Goal: Communication & Community: Connect with others

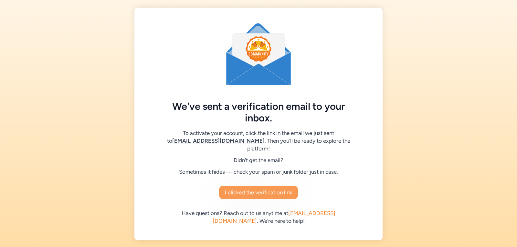
click at [266, 189] on span "I clicked the verification link" at bounding box center [258, 193] width 67 height 8
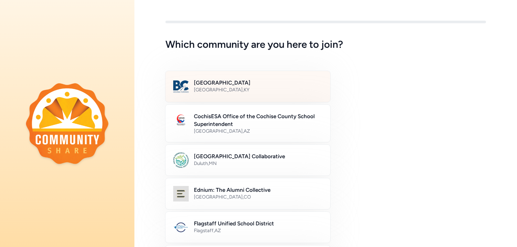
click at [211, 89] on div "[GEOGRAPHIC_DATA] , [GEOGRAPHIC_DATA]" at bounding box center [258, 90] width 129 height 6
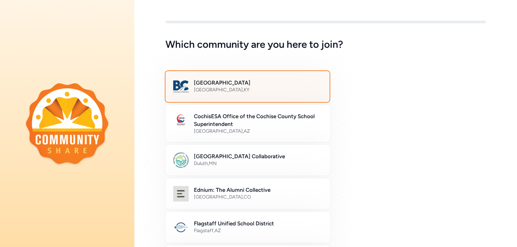
click at [211, 88] on div "[GEOGRAPHIC_DATA] , [GEOGRAPHIC_DATA]" at bounding box center [258, 90] width 128 height 6
click at [225, 83] on h2 "[GEOGRAPHIC_DATA]" at bounding box center [258, 83] width 128 height 8
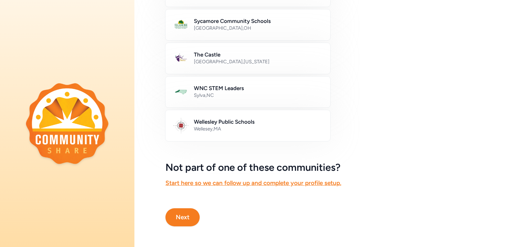
scroll to position [375, 0]
click at [179, 209] on button "Next" at bounding box center [182, 217] width 34 height 18
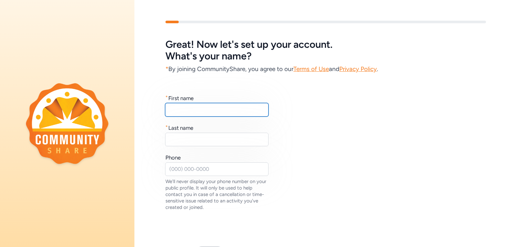
click at [180, 110] on input "text" at bounding box center [216, 110] width 103 height 14
type input "[PERSON_NAME] [PERSON_NAME]"
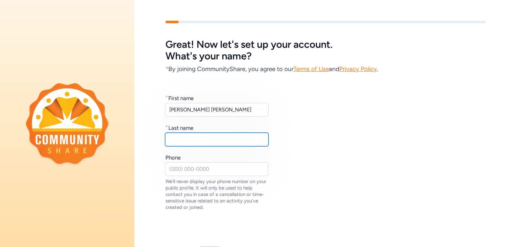
click at [173, 142] on input "text" at bounding box center [216, 140] width 103 height 14
type input "[PERSON_NAME]"
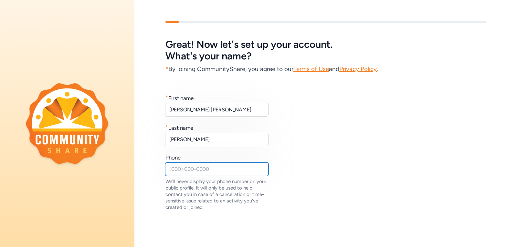
click at [175, 168] on input "text" at bounding box center [216, 169] width 103 height 14
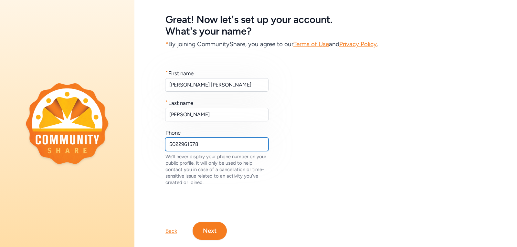
scroll to position [43, 0]
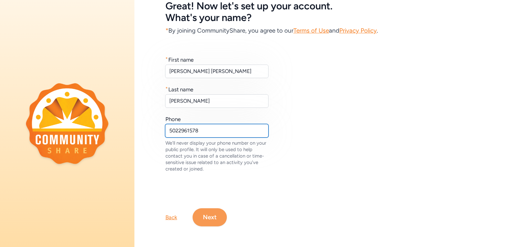
type input "5022961578"
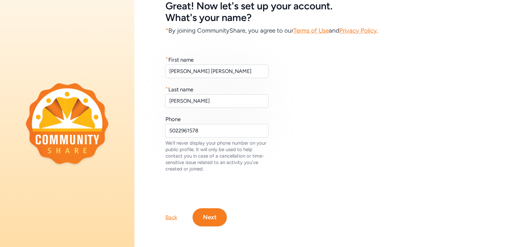
click at [211, 211] on button "Next" at bounding box center [209, 217] width 34 height 18
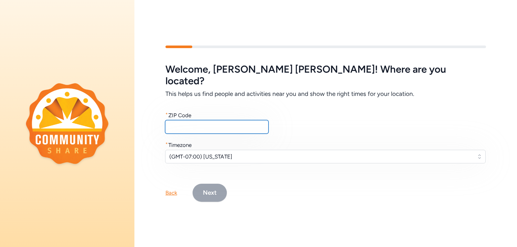
click at [184, 120] on input "text" at bounding box center [216, 127] width 103 height 14
type input "40165"
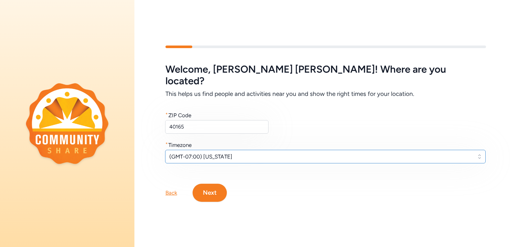
click at [205, 153] on span "(GMT-07:00) [US_STATE]" at bounding box center [320, 157] width 303 height 8
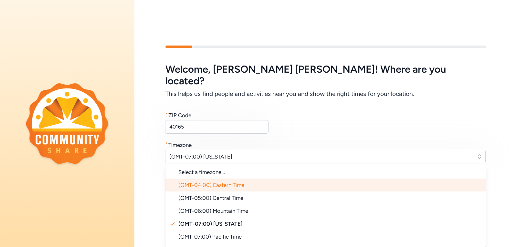
click at [206, 182] on span "(GMT-04:00) Eastern Time" at bounding box center [211, 185] width 66 height 6
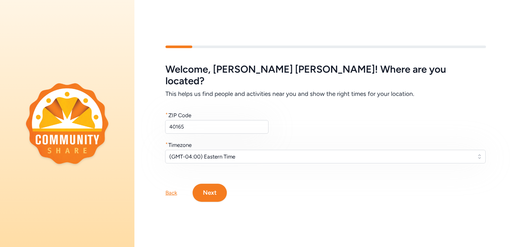
click at [210, 184] on button "Next" at bounding box center [209, 193] width 34 height 18
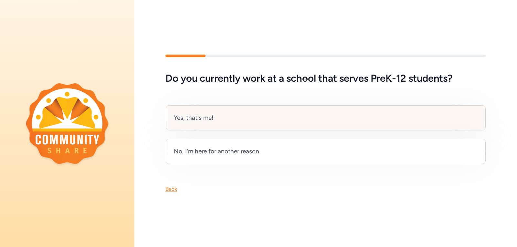
click at [222, 112] on div "Yes, that's me!" at bounding box center [326, 117] width 320 height 25
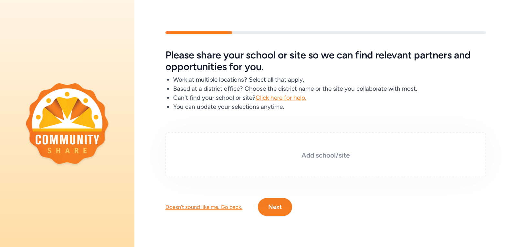
click at [322, 152] on h3 "Add school/site" at bounding box center [325, 155] width 288 height 9
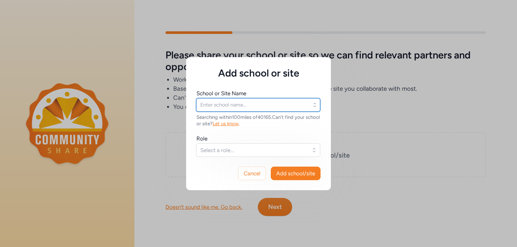
click at [224, 105] on input "text" at bounding box center [258, 105] width 124 height 14
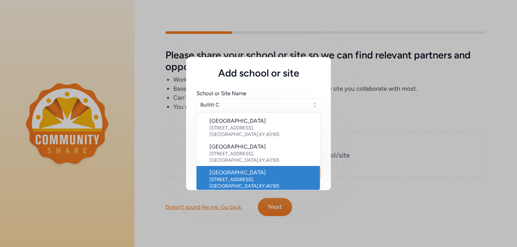
click at [251, 176] on div "[STREET_ADDRESS]" at bounding box center [261, 182] width 105 height 13
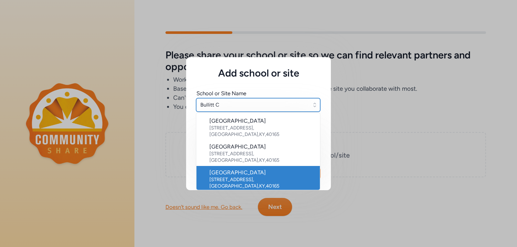
type input "[GEOGRAPHIC_DATA]"
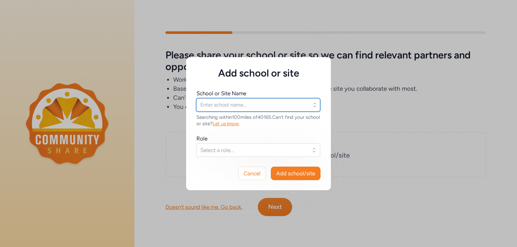
type input "[GEOGRAPHIC_DATA]"
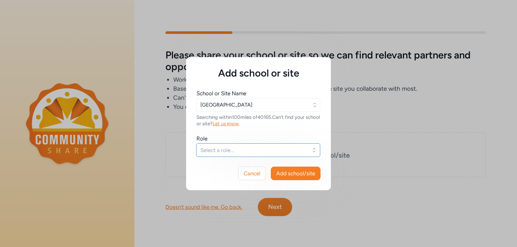
click at [228, 149] on span "Select a role..." at bounding box center [253, 150] width 107 height 8
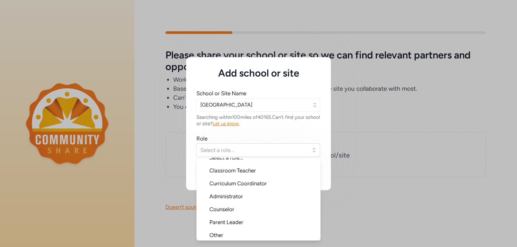
scroll to position [10, 0]
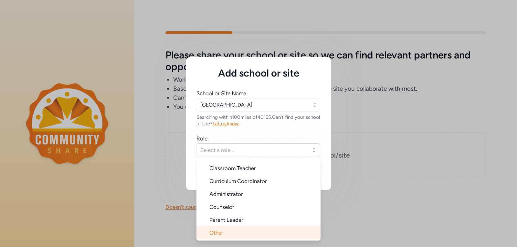
click at [218, 233] on span "Other" at bounding box center [216, 233] width 14 height 6
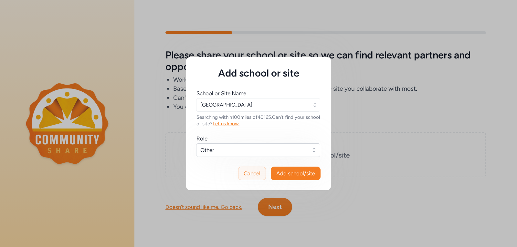
click at [253, 172] on span "Cancel" at bounding box center [251, 174] width 17 height 8
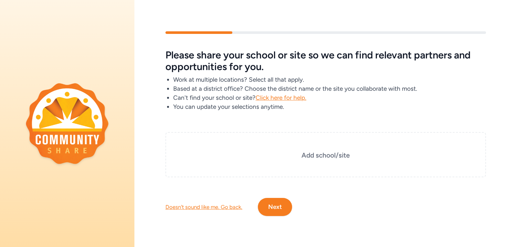
click at [275, 202] on button "Next" at bounding box center [275, 207] width 34 height 18
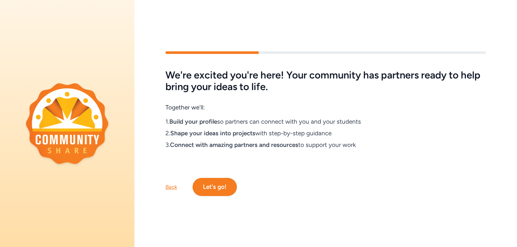
click at [212, 184] on button "Let's go!" at bounding box center [214, 187] width 44 height 18
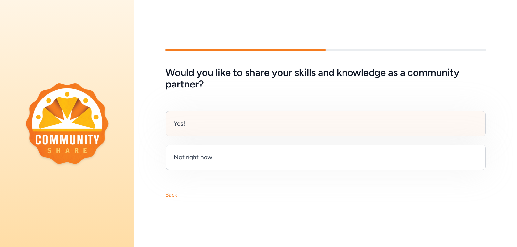
click at [187, 123] on div "Yes!" at bounding box center [326, 123] width 320 height 25
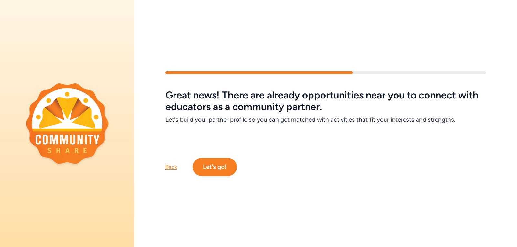
click at [214, 163] on button "Let's go!" at bounding box center [214, 167] width 44 height 18
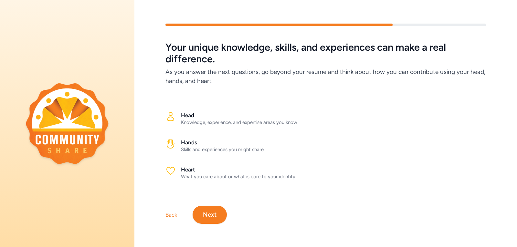
click at [170, 116] on icon at bounding box center [170, 116] width 10 height 10
click at [170, 141] on icon at bounding box center [170, 144] width 10 height 10
click at [170, 168] on icon at bounding box center [170, 171] width 10 height 10
click at [208, 211] on button "Next" at bounding box center [209, 215] width 34 height 18
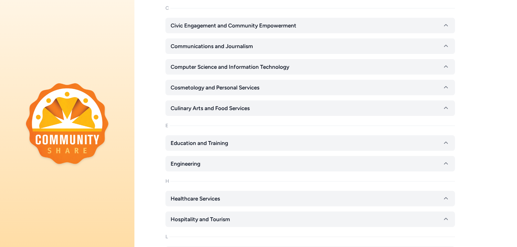
scroll to position [196, 0]
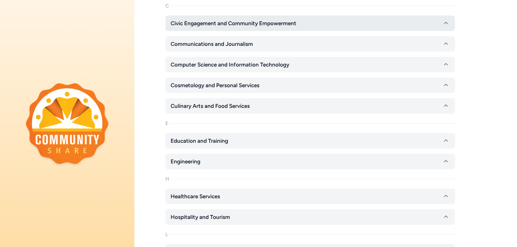
click at [312, 22] on button "Civic Engagement and Community Empowerment" at bounding box center [309, 22] width 289 height 15
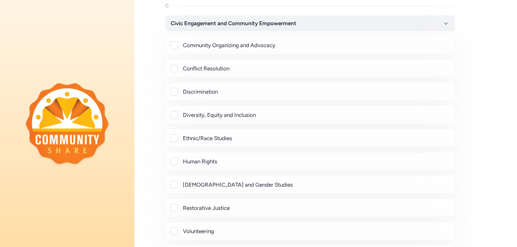
click at [175, 45] on div at bounding box center [174, 45] width 8 height 8
checkbox input "true"
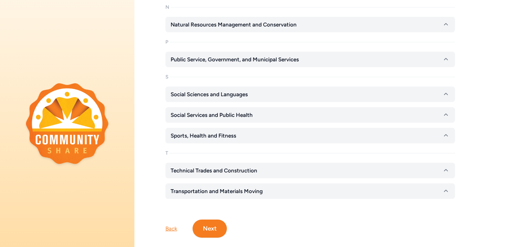
scroll to position [825, 0]
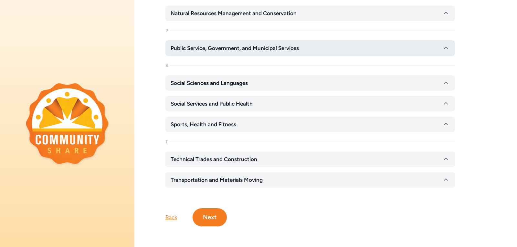
click at [304, 43] on button "Public Service, Government, and Municipal Services" at bounding box center [309, 47] width 289 height 15
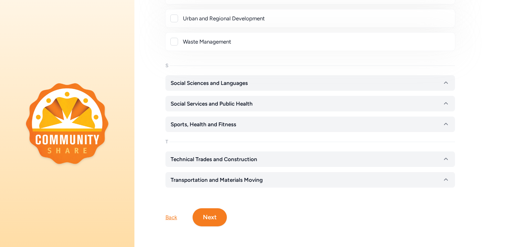
scroll to position [1063, 0]
click at [212, 211] on button "Next" at bounding box center [209, 217] width 34 height 18
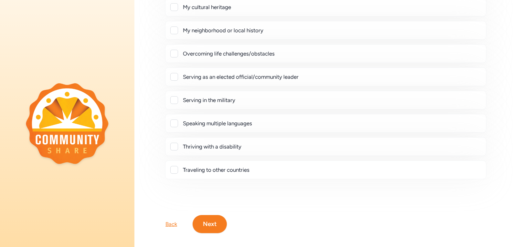
scroll to position [116, 0]
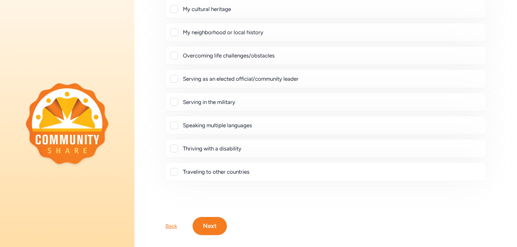
click at [171, 78] on div at bounding box center [174, 79] width 8 height 8
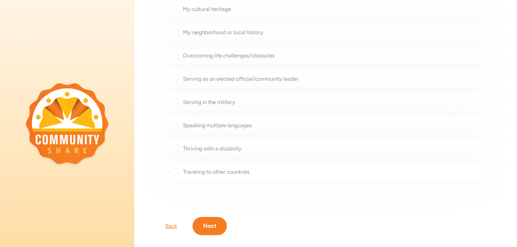
checkbox input "true"
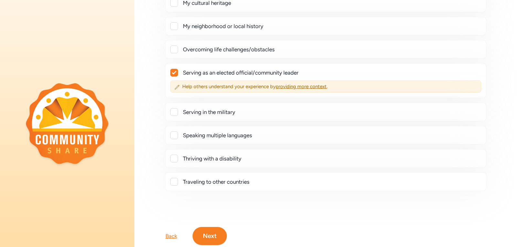
scroll to position [146, 0]
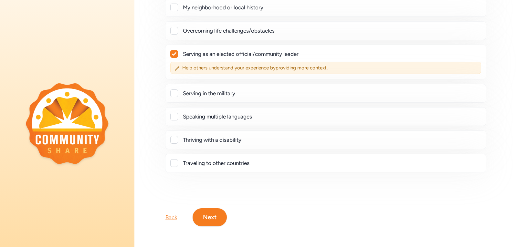
click at [210, 211] on button "Next" at bounding box center [209, 217] width 34 height 18
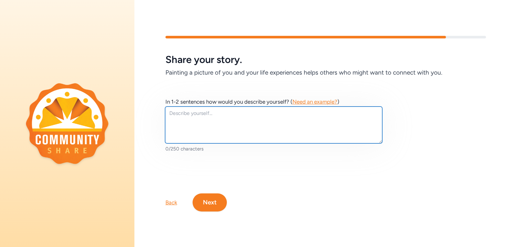
click at [171, 111] on textarea at bounding box center [273, 125] width 217 height 37
click at [310, 110] on textarea "I have been chair of many organizations throughout my career" at bounding box center [273, 125] width 217 height 37
click at [320, 109] on textarea "I have been chair of many organizations throughout my career" at bounding box center [273, 125] width 217 height 37
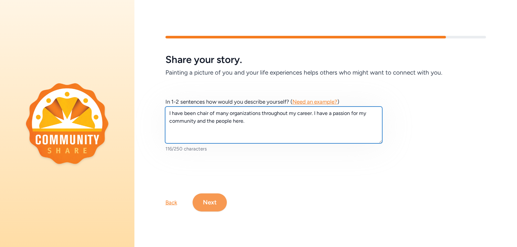
type textarea "I have been chair of many organizations throughout my career. I have a passion …"
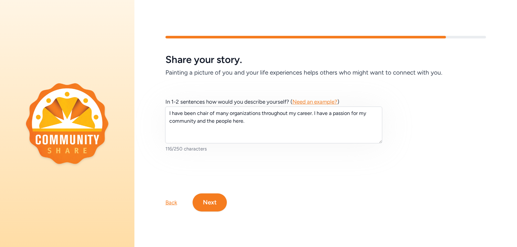
click at [210, 199] on button "Next" at bounding box center [209, 202] width 34 height 18
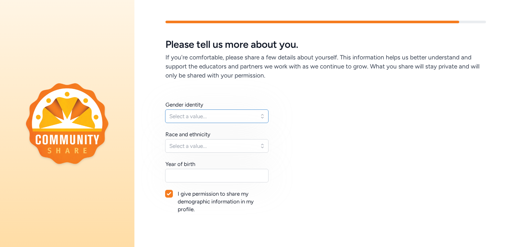
click at [261, 115] on button "Select a value..." at bounding box center [216, 116] width 103 height 14
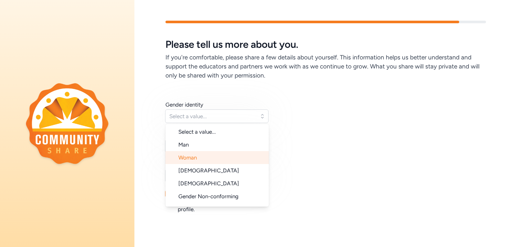
click at [191, 159] on span "Woman" at bounding box center [187, 157] width 18 height 6
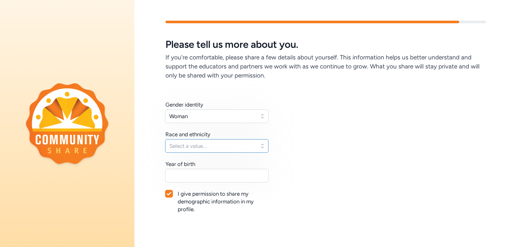
click at [257, 148] on button "Select a value..." at bounding box center [216, 146] width 103 height 14
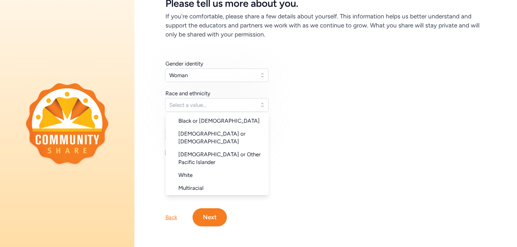
scroll to position [55, 0]
click at [192, 171] on span "White" at bounding box center [185, 174] width 14 height 6
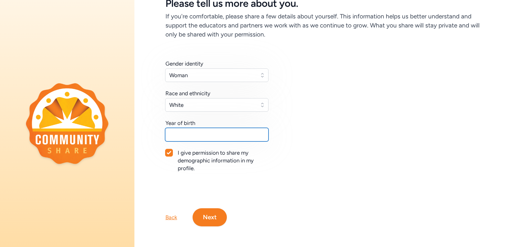
click at [206, 128] on input "text" at bounding box center [216, 135] width 103 height 14
type input "1956"
click at [212, 211] on button "Next" at bounding box center [209, 217] width 34 height 18
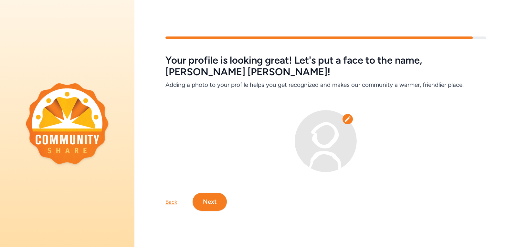
click at [205, 194] on button "Next" at bounding box center [209, 202] width 34 height 18
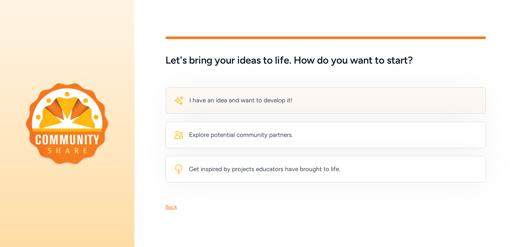
click at [232, 99] on div "I have an idea and want to develop it!" at bounding box center [240, 100] width 103 height 9
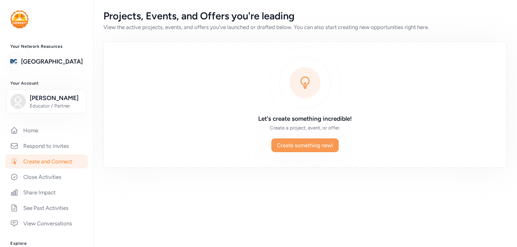
click at [304, 144] on span "Create something new!" at bounding box center [305, 145] width 56 height 8
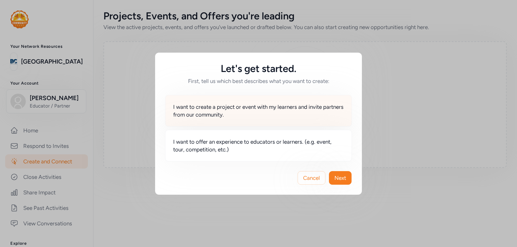
click at [227, 107] on span "I want to create a project or event with my learners and invite partners from o…" at bounding box center [258, 110] width 170 height 15
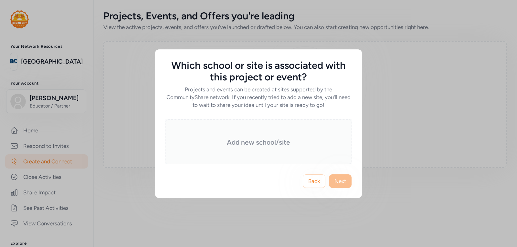
click at [256, 143] on h3 "Add new school/site" at bounding box center [258, 142] width 154 height 9
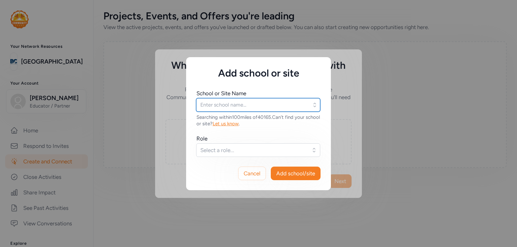
click at [246, 106] on input "text" at bounding box center [258, 105] width 124 height 14
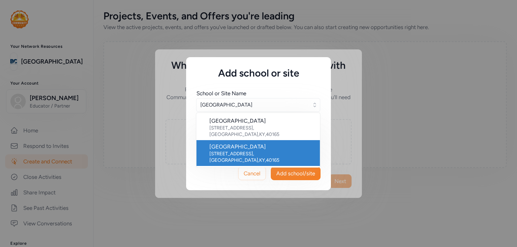
click at [253, 146] on div "[GEOGRAPHIC_DATA]" at bounding box center [261, 147] width 105 height 8
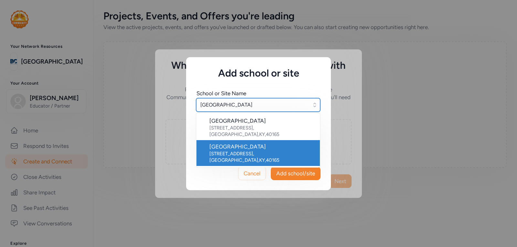
type input "[GEOGRAPHIC_DATA]"
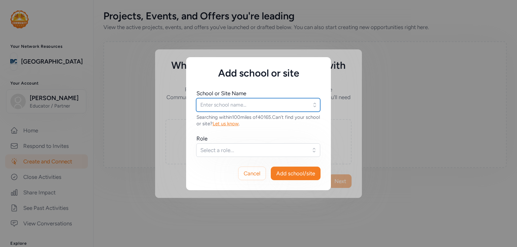
type input "[GEOGRAPHIC_DATA]"
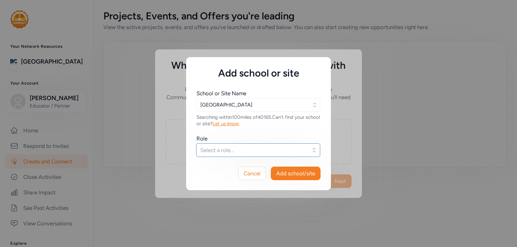
click at [239, 150] on span "Select a role..." at bounding box center [253, 150] width 107 height 8
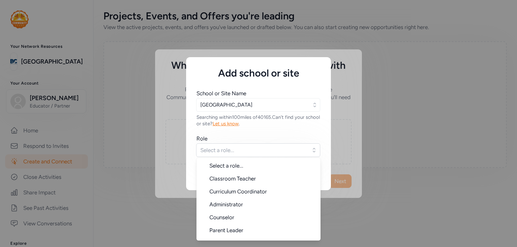
scroll to position [10, 0]
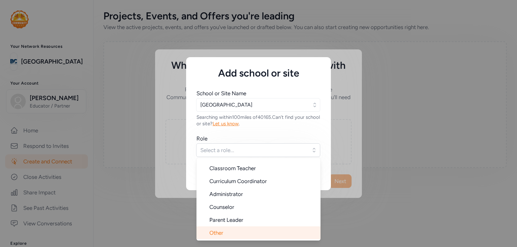
click at [216, 232] on span "Other" at bounding box center [216, 233] width 14 height 6
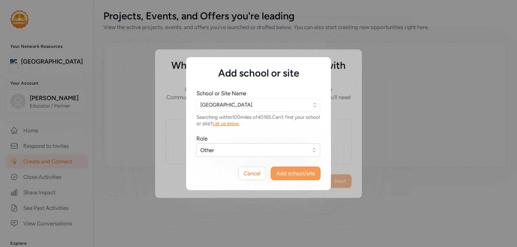
click at [283, 174] on span "Add school/site" at bounding box center [295, 174] width 39 height 8
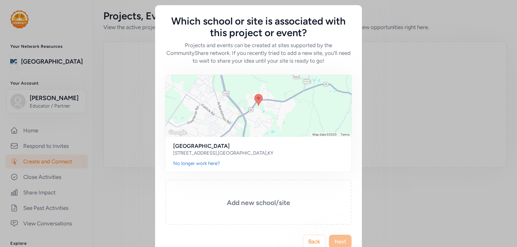
scroll to position [16, 0]
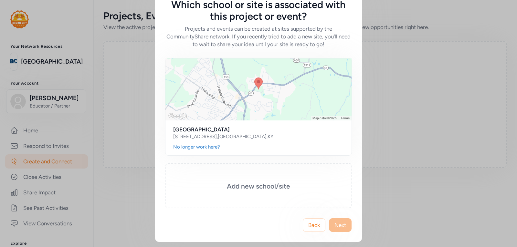
click at [376, 152] on div "Which school or site is associated with this project or event? Projects and eve…" at bounding box center [258, 115] width 517 height 263
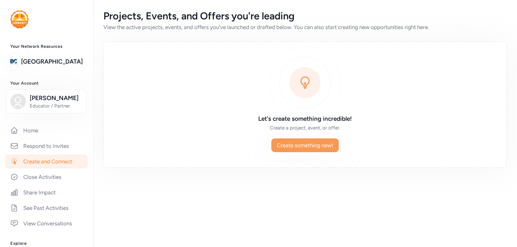
click at [304, 143] on span "Create something new!" at bounding box center [305, 145] width 56 height 8
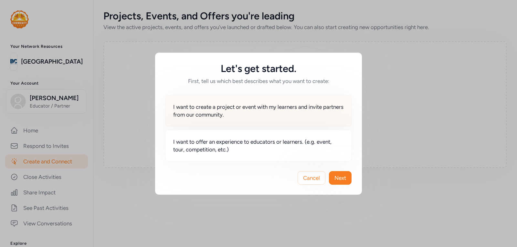
click at [250, 109] on span "I want to create a project or event with my learners and invite partners from o…" at bounding box center [258, 110] width 170 height 15
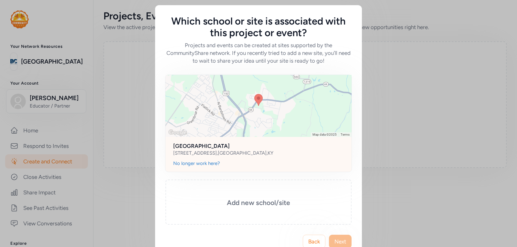
click at [226, 153] on div "[STREET_ADDRESS]" at bounding box center [223, 153] width 100 height 6
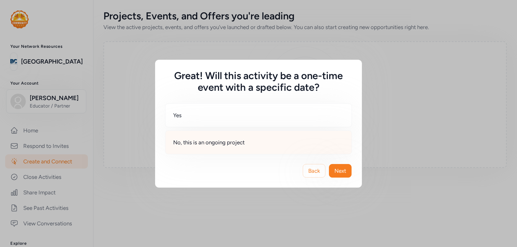
click at [224, 145] on span "No, this is an ongoing project" at bounding box center [208, 143] width 71 height 8
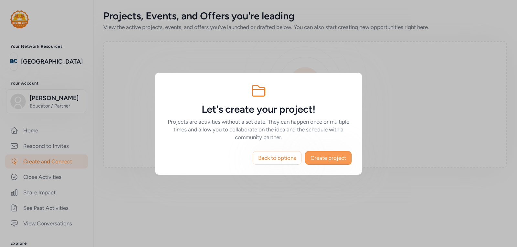
click at [328, 157] on span "Create project" at bounding box center [328, 158] width 36 height 8
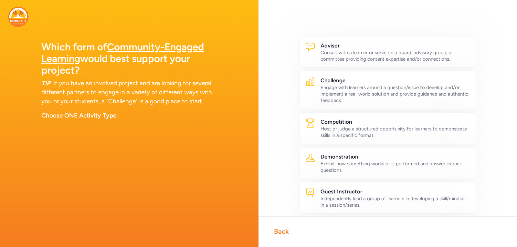
scroll to position [4, 0]
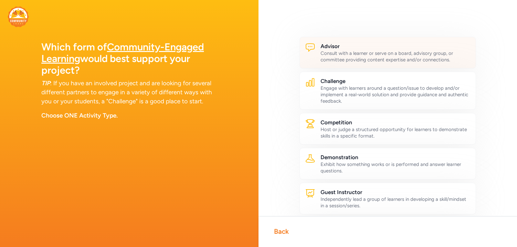
click at [308, 47] on icon at bounding box center [310, 47] width 10 height 10
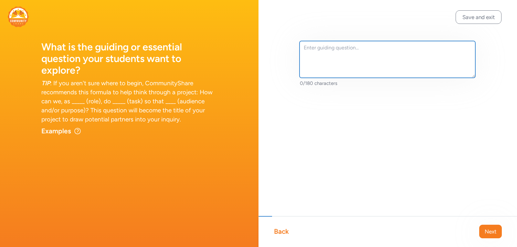
click at [312, 57] on textarea at bounding box center [387, 59] width 176 height 37
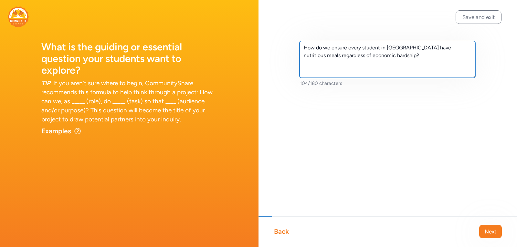
click at [432, 47] on textarea "How do we ensure every student in [GEOGRAPHIC_DATA] have nutritious meals regar…" at bounding box center [387, 59] width 176 height 37
click at [317, 55] on textarea "How do we ensure every student in [GEOGRAPHIC_DATA] have a nutritious meals reg…" at bounding box center [387, 59] width 176 height 37
click at [403, 60] on textarea "How do we ensure every student in [GEOGRAPHIC_DATA] have a nutritious meal rega…" at bounding box center [387, 59] width 176 height 37
type textarea "How do we ensure every student in [GEOGRAPHIC_DATA] have a nutritious meal rega…"
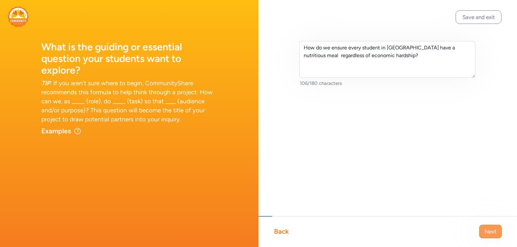
click at [491, 230] on span "Next" at bounding box center [490, 232] width 12 height 8
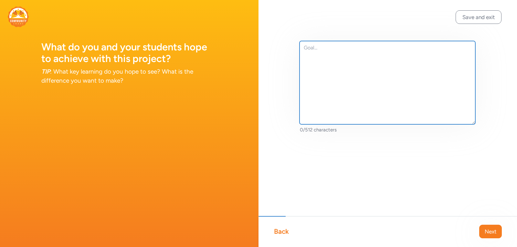
click at [305, 47] on textarea at bounding box center [387, 82] width 176 height 83
click at [406, 48] on textarea "To provide an educational opportunity for a;; children" at bounding box center [387, 82] width 176 height 83
click at [430, 47] on textarea "To provide an educational opportunity for all children" at bounding box center [387, 82] width 176 height 83
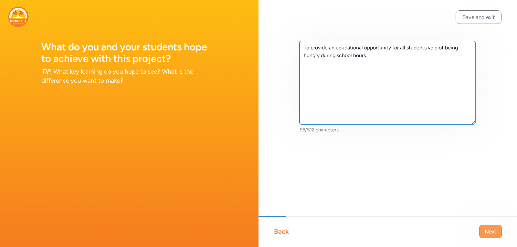
type textarea "To provide an educational opportunity for all students void of being hungry dur…"
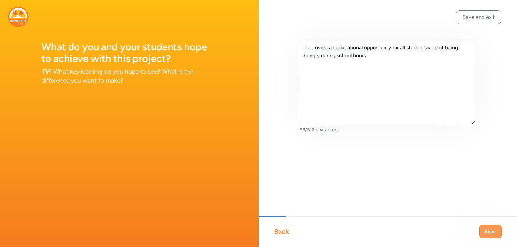
click at [489, 232] on span "Next" at bounding box center [490, 232] width 12 height 8
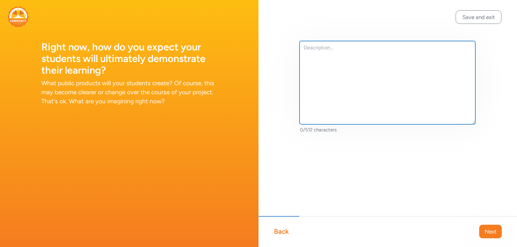
click at [315, 47] on textarea at bounding box center [387, 82] width 176 height 83
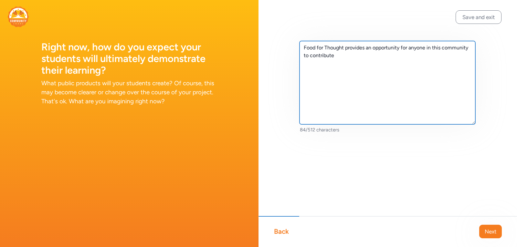
click at [441, 48] on textarea "Food for Thought provides an opportunity for anyone in this community to contri…" at bounding box center [387, 82] width 176 height 83
click at [339, 56] on textarea "Food for Thought provides an opportunity for anyone in our community to contrib…" at bounding box center [387, 82] width 176 height 83
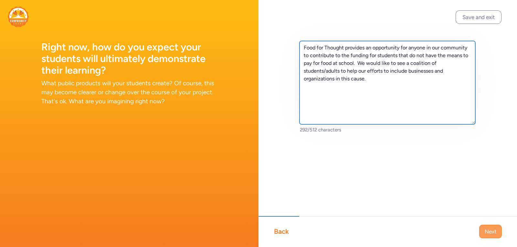
type textarea "Food for Thought provides an opportunity for anyone in our community to contrib…"
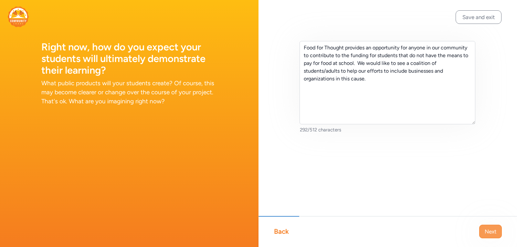
click at [487, 230] on span "Next" at bounding box center [490, 232] width 12 height 8
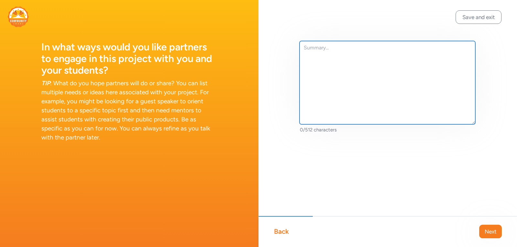
click at [304, 48] on textarea at bounding box center [387, 82] width 176 height 83
click at [447, 47] on textarea "We need community partners to join our efforts to mentor [PERSON_NAME] platform" at bounding box center [387, 82] width 176 height 83
click at [469, 48] on textarea "We need community partners to join our efforts to mentor this platform" at bounding box center [387, 82] width 176 height 83
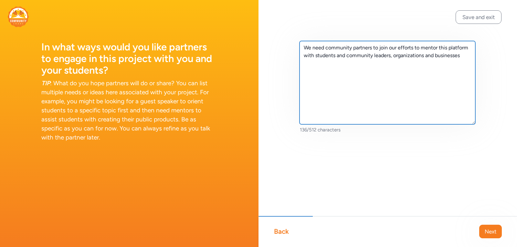
click at [345, 56] on textarea "We need community partners to join our efforts to mentor this platform with stu…" at bounding box center [387, 82] width 176 height 83
click at [454, 56] on textarea "We need community partners to join our efforts to mentor this platform with stu…" at bounding box center [387, 82] width 176 height 83
click at [382, 62] on textarea "We need community partners to join our efforts to mentor this platform with stu…" at bounding box center [387, 82] width 176 height 83
click at [412, 63] on textarea "We need community partners to join our efforts to mentor this platform with stu…" at bounding box center [387, 82] width 176 height 83
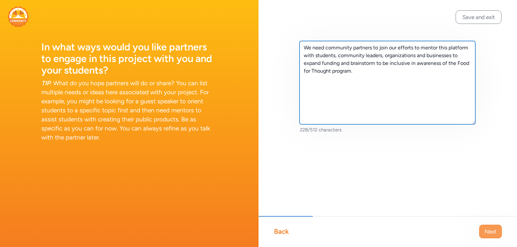
type textarea "We need community partners to join our efforts to mentor this platform with stu…"
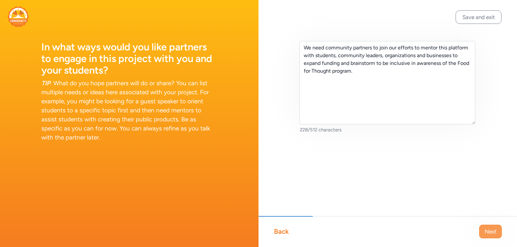
click at [490, 230] on span "Next" at bounding box center [490, 232] width 12 height 8
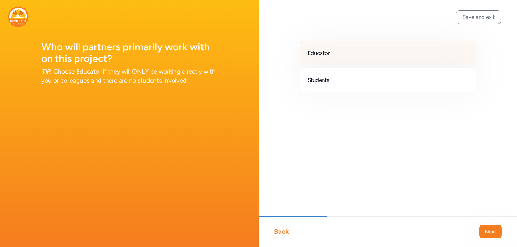
click at [328, 55] on span "Educator" at bounding box center [318, 53] width 22 height 8
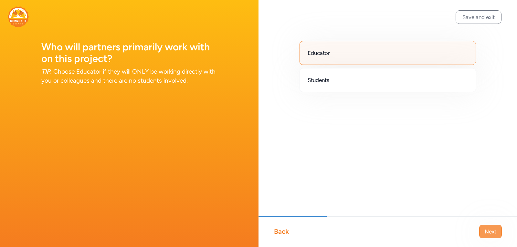
click at [486, 230] on span "Next" at bounding box center [490, 232] width 12 height 8
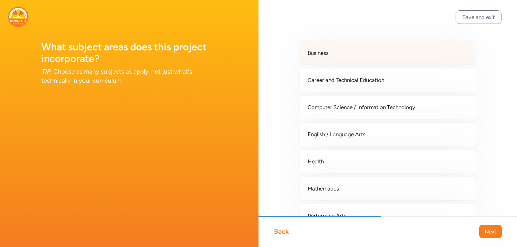
click at [355, 58] on div "Business" at bounding box center [387, 53] width 176 height 24
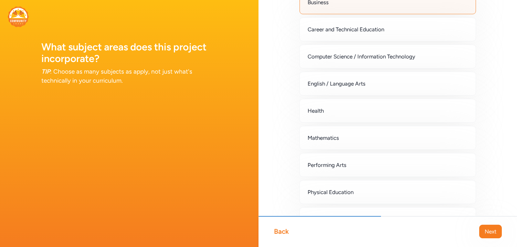
scroll to position [51, 0]
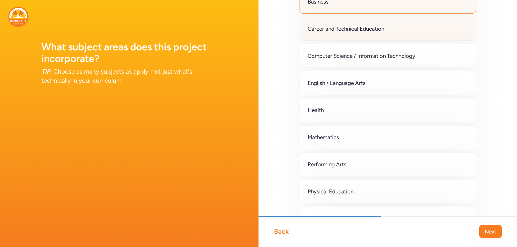
click at [350, 30] on span "Career and Technical Education" at bounding box center [345, 29] width 77 height 8
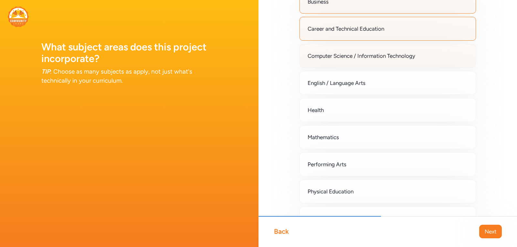
click at [346, 61] on div "Computer Science / Information Technology" at bounding box center [387, 56] width 176 height 24
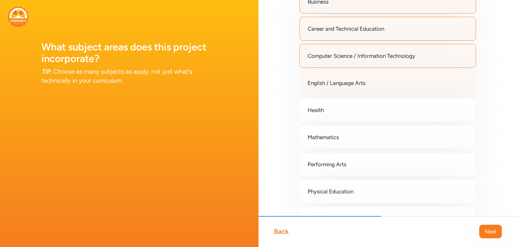
click at [344, 80] on span "English / Language Arts" at bounding box center [336, 83] width 58 height 8
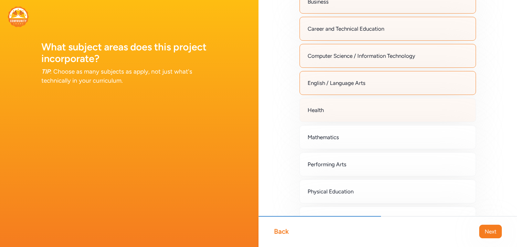
click at [325, 114] on div "Health" at bounding box center [387, 110] width 176 height 24
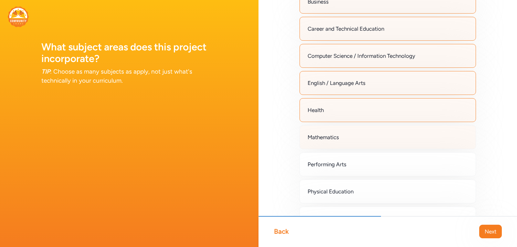
click at [326, 135] on span "Mathematics" at bounding box center [322, 137] width 31 height 8
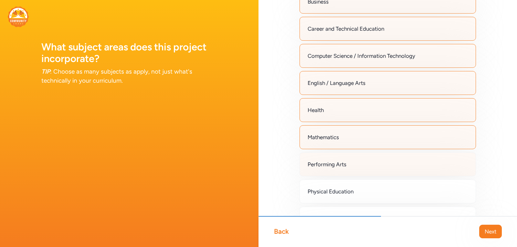
click at [331, 161] on span "Performing Arts" at bounding box center [326, 164] width 39 height 8
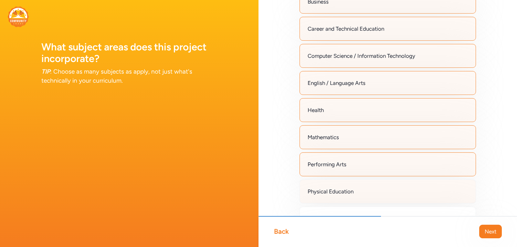
click at [336, 191] on span "Physical Education" at bounding box center [330, 192] width 46 height 8
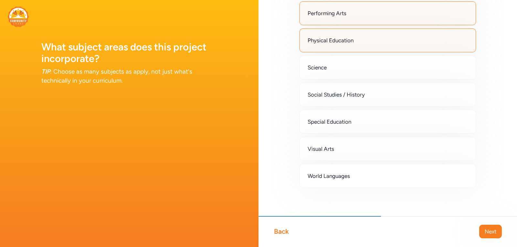
scroll to position [205, 0]
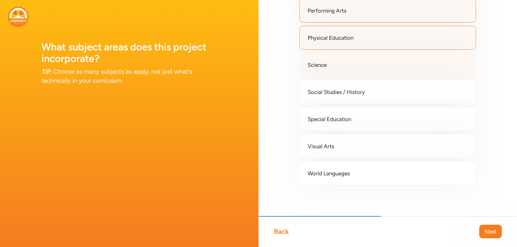
click at [316, 65] on span "Science" at bounding box center [316, 65] width 19 height 8
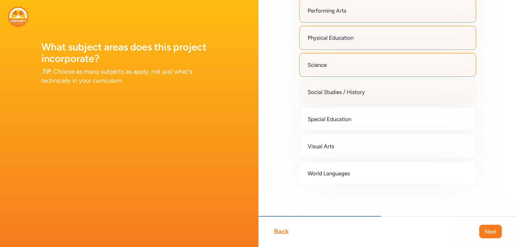
click at [325, 91] on span "Social Studies / History" at bounding box center [335, 92] width 57 height 8
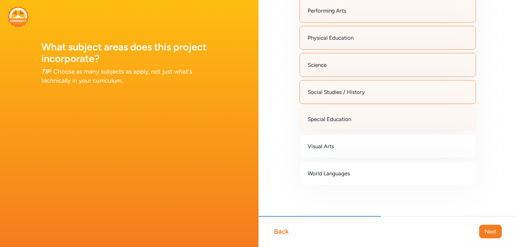
click at [329, 118] on span "Special Education" at bounding box center [329, 119] width 44 height 8
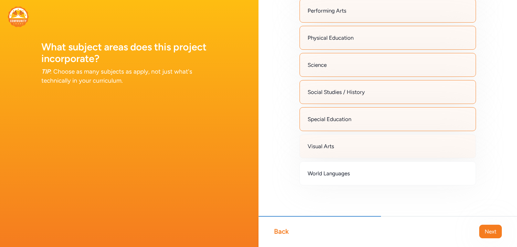
click at [329, 146] on span "Visual Arts" at bounding box center [320, 146] width 26 height 8
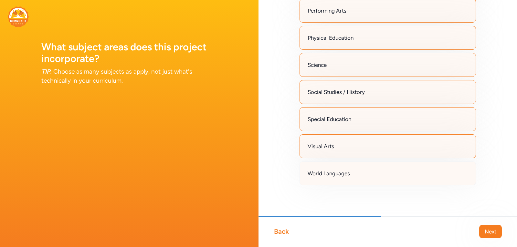
click at [336, 171] on span "World Languages" at bounding box center [328, 174] width 42 height 8
click at [490, 229] on span "Next" at bounding box center [490, 232] width 12 height 8
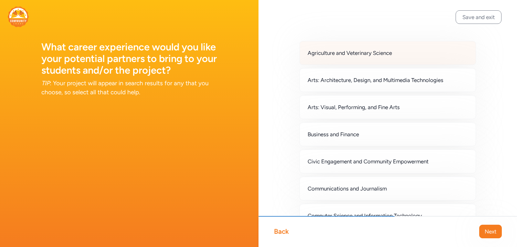
click at [364, 55] on span "Agriculture and Veterinary Science" at bounding box center [349, 53] width 84 height 8
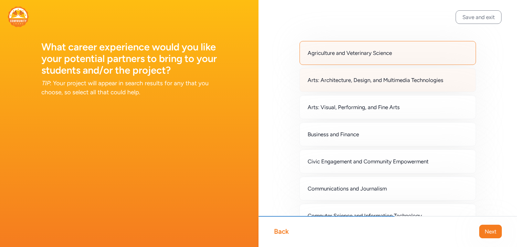
click at [364, 77] on span "Arts: Architecture, Design, and Multimedia Technologies" at bounding box center [375, 80] width 136 height 8
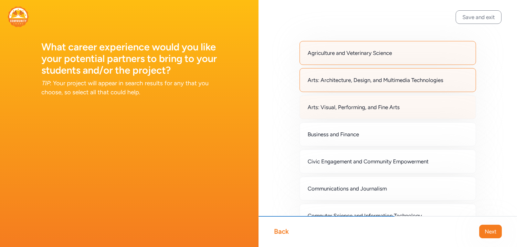
click at [361, 107] on span "Arts: Visual, Performing, and Fine Arts" at bounding box center [353, 107] width 92 height 8
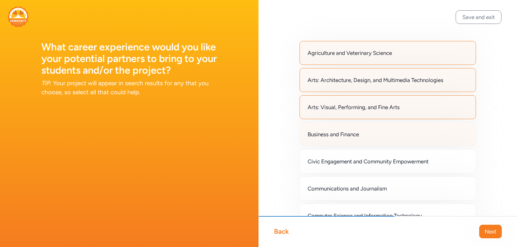
click at [357, 135] on span "Business and Finance" at bounding box center [332, 134] width 51 height 8
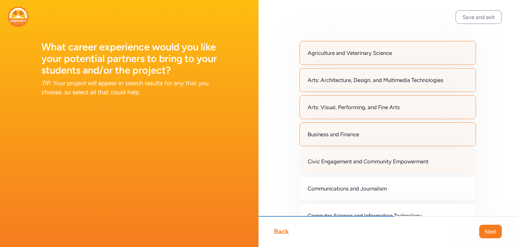
click at [360, 159] on span "Civic Engagement and Community Empowerment" at bounding box center [367, 162] width 121 height 8
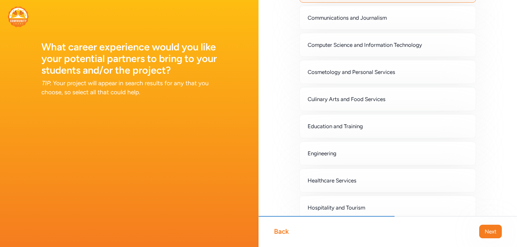
scroll to position [172, 0]
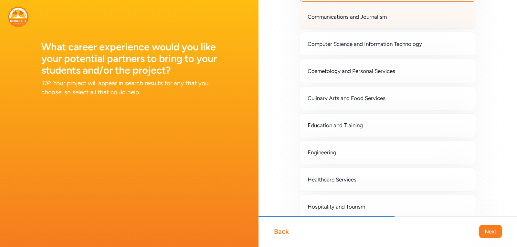
click at [362, 14] on span "Communications and Journalism" at bounding box center [346, 17] width 79 height 8
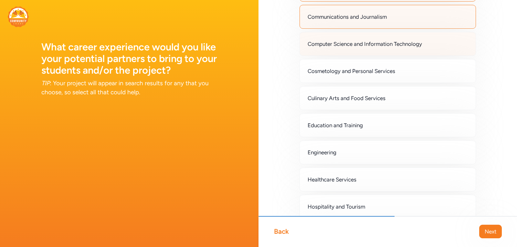
click at [358, 47] on span "Computer Science and Information Technology" at bounding box center [364, 44] width 114 height 8
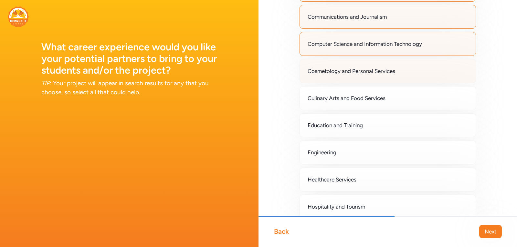
click at [354, 70] on span "Cosmetology and Personal Services" at bounding box center [351, 71] width 88 height 8
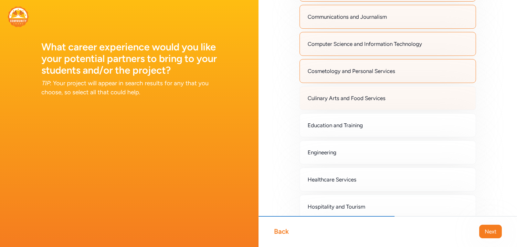
click at [354, 97] on span "Culinary Arts and Food Services" at bounding box center [346, 98] width 78 height 8
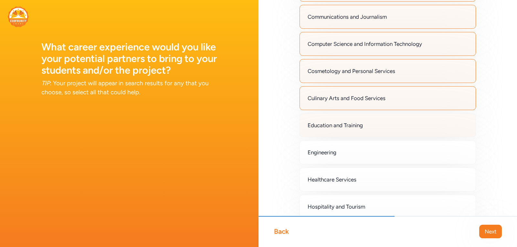
click at [343, 125] on span "Education and Training" at bounding box center [334, 125] width 55 height 8
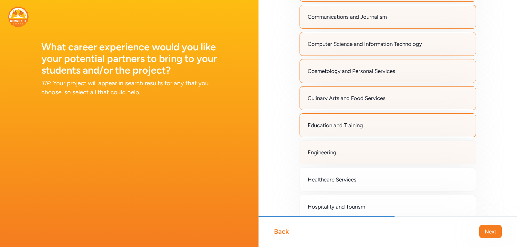
click at [338, 152] on div "Engineering" at bounding box center [387, 152] width 176 height 24
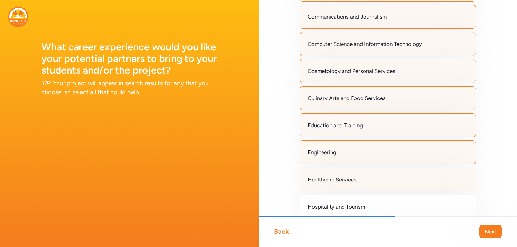
click at [338, 178] on span "Healthcare Services" at bounding box center [331, 180] width 49 height 8
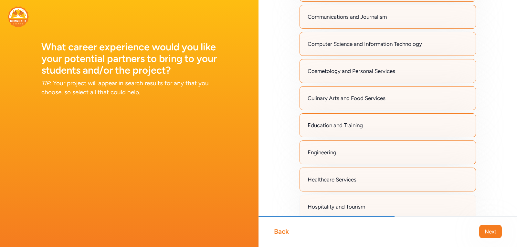
click at [340, 204] on span "Hospitality and Tourism" at bounding box center [335, 207] width 57 height 8
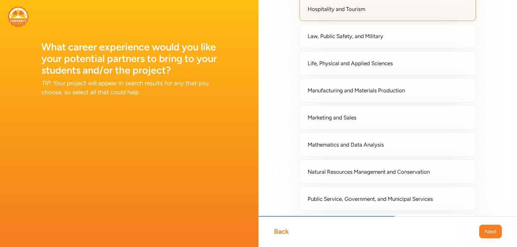
scroll to position [367, 0]
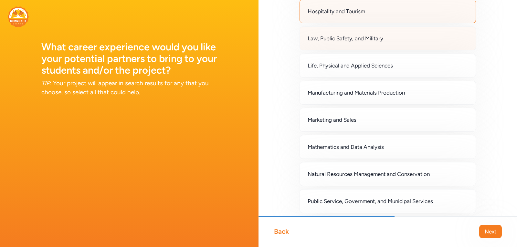
click at [356, 38] on span "Law, Public Safety, and Military" at bounding box center [345, 39] width 76 height 8
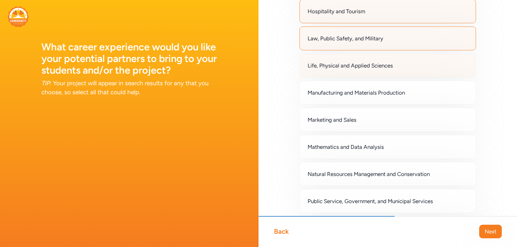
click at [356, 65] on span "Life, Physical and Applied Sciences" at bounding box center [349, 66] width 85 height 8
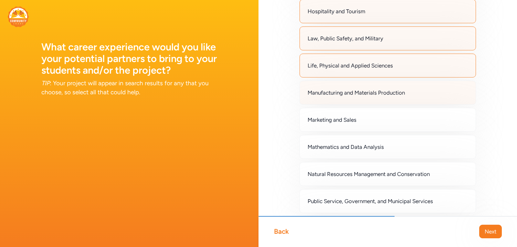
click at [356, 92] on span "Manufacturing and Materials Production" at bounding box center [355, 93] width 97 height 8
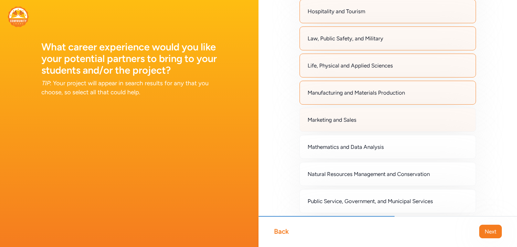
click at [343, 119] on span "Marketing and Sales" at bounding box center [331, 120] width 49 height 8
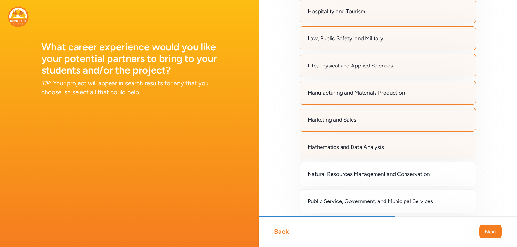
click at [345, 149] on span "Mathematics and Data Analysis" at bounding box center [345, 147] width 76 height 8
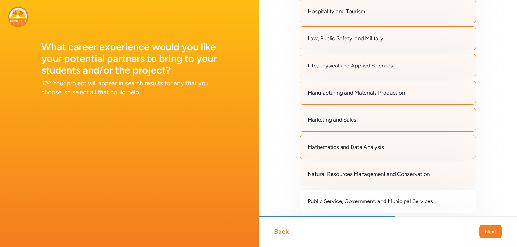
click at [349, 174] on span "Natural Resources Management and Conservation" at bounding box center [368, 174] width 122 height 8
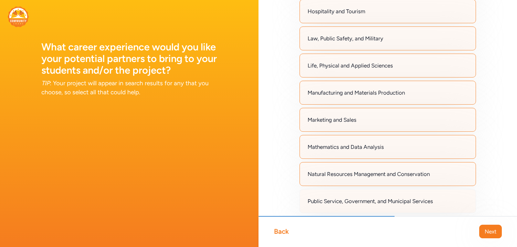
click at [352, 201] on span "Public Service, Government, and Municipal Services" at bounding box center [369, 201] width 125 height 8
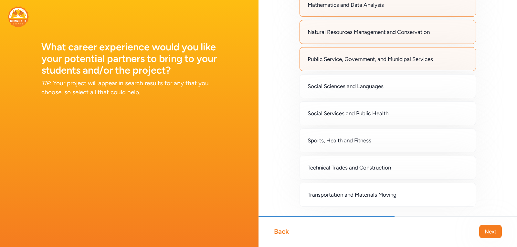
scroll to position [531, 0]
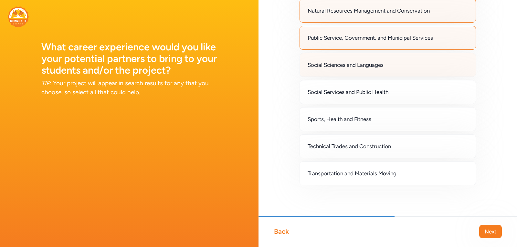
click at [349, 64] on span "Social Sciences and Languages" at bounding box center [345, 65] width 76 height 8
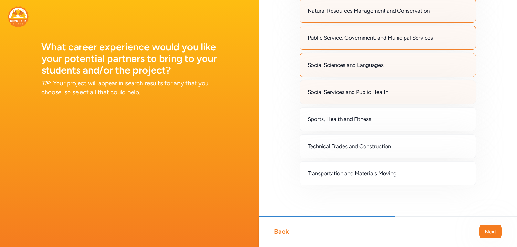
click at [352, 93] on span "Social Services and Public Health" at bounding box center [347, 92] width 81 height 8
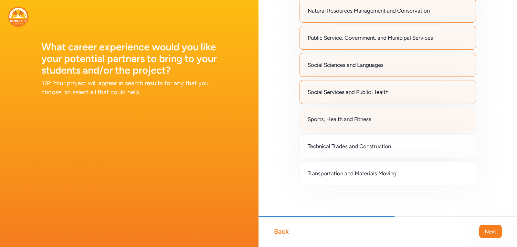
click at [351, 116] on span "Sports, Health and Fitness" at bounding box center [339, 119] width 64 height 8
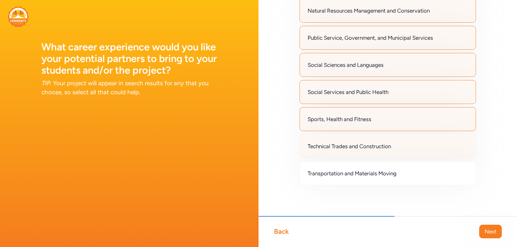
click at [355, 145] on span "Technical Trades and Construction" at bounding box center [348, 146] width 83 height 8
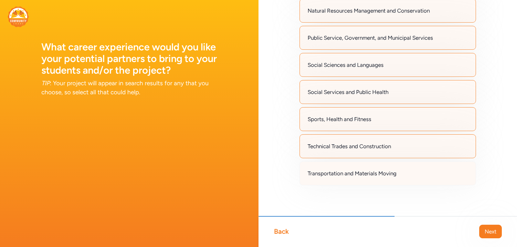
click at [354, 170] on span "Transportation and Materials Moving" at bounding box center [351, 174] width 89 height 8
click at [487, 231] on span "Next" at bounding box center [490, 232] width 12 height 8
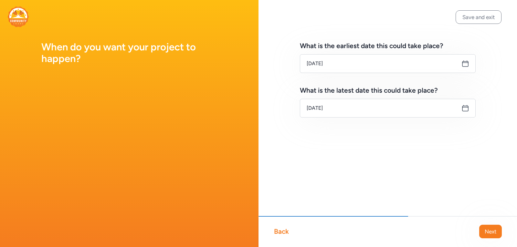
click at [465, 108] on icon at bounding box center [465, 108] width 8 height 8
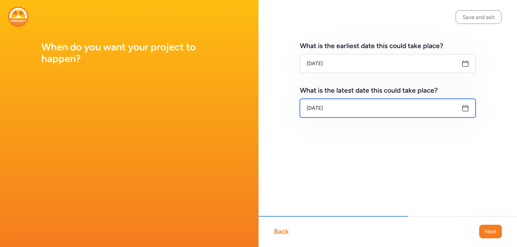
click at [333, 109] on input "[DATE]" at bounding box center [388, 108] width 176 height 19
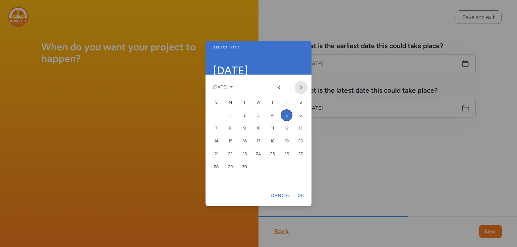
click at [303, 86] on icon "Next month" at bounding box center [300, 87] width 5 height 5
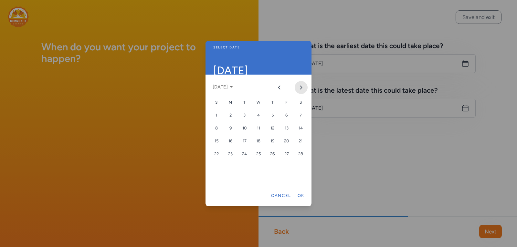
click at [303, 86] on icon "Next month" at bounding box center [300, 87] width 5 height 5
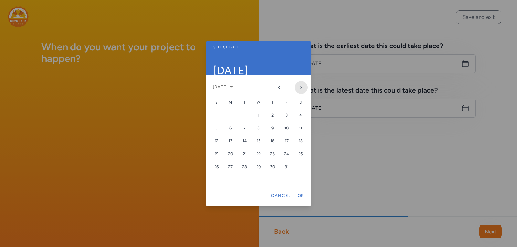
click at [303, 86] on icon "Next month" at bounding box center [300, 87] width 5 height 5
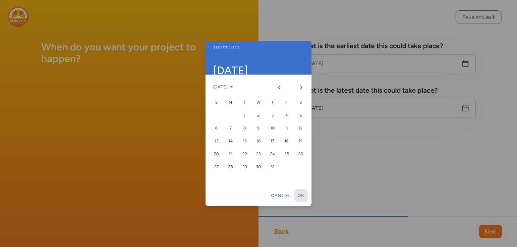
click at [300, 194] on button "Ok" at bounding box center [300, 195] width 13 height 13
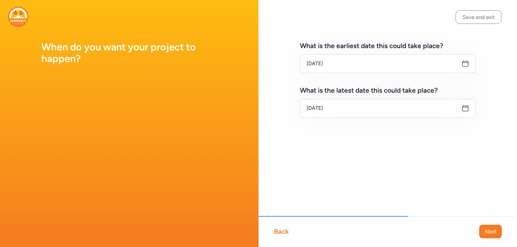
click at [464, 108] on icon at bounding box center [465, 108] width 8 height 8
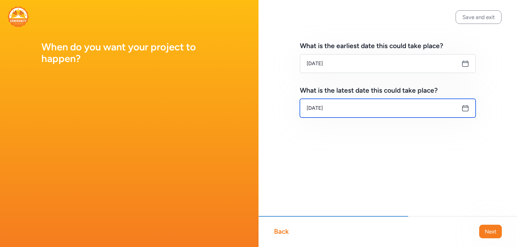
click at [340, 108] on input "[DATE]" at bounding box center [388, 108] width 176 height 19
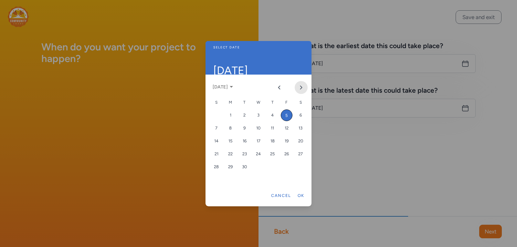
click at [300, 86] on icon "Next month" at bounding box center [300, 87] width 5 height 5
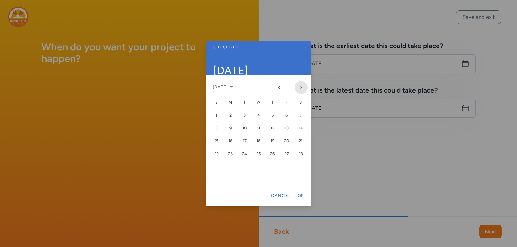
click at [300, 86] on icon "Next month" at bounding box center [300, 87] width 5 height 5
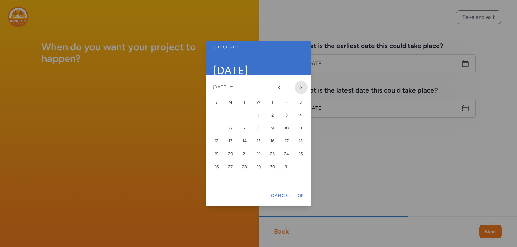
click at [300, 86] on icon "Next month" at bounding box center [300, 87] width 5 height 5
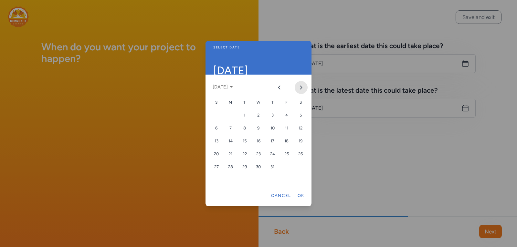
click at [300, 86] on icon "Next month" at bounding box center [300, 87] width 5 height 5
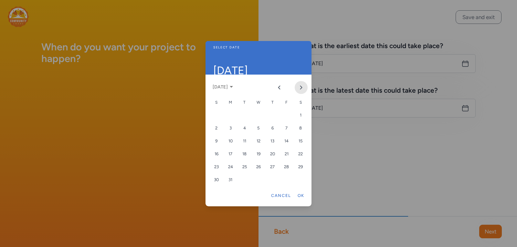
click at [300, 86] on icon "Next month" at bounding box center [300, 87] width 5 height 5
click at [258, 166] on div "30" at bounding box center [258, 167] width 12 height 12
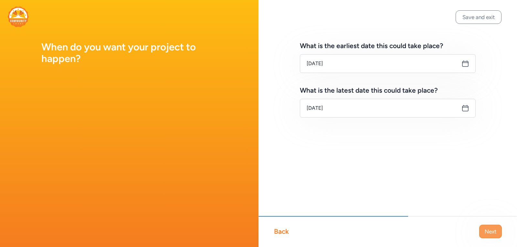
click at [487, 231] on span "Next" at bounding box center [490, 232] width 12 height 8
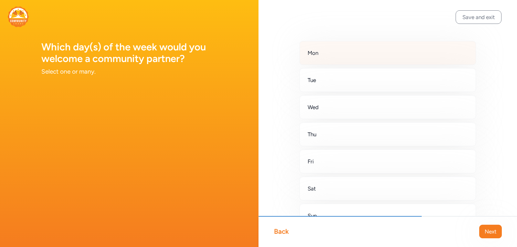
click at [333, 58] on div "Mon" at bounding box center [387, 53] width 176 height 24
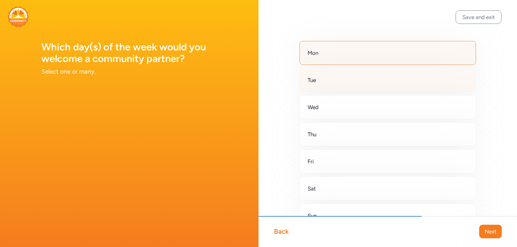
click at [332, 83] on div "Tue" at bounding box center [387, 80] width 176 height 24
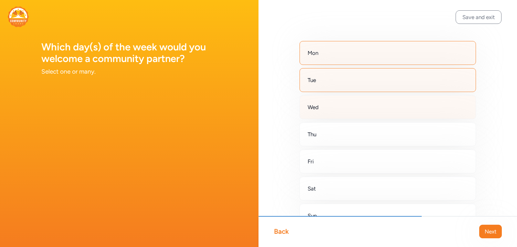
click at [331, 106] on div "Wed" at bounding box center [387, 107] width 176 height 24
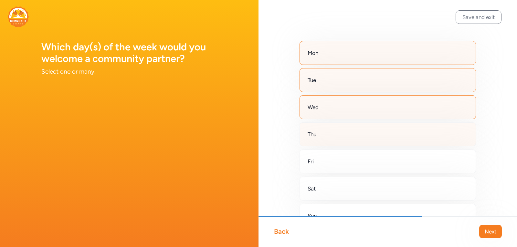
click at [331, 135] on div "Thu" at bounding box center [387, 134] width 176 height 24
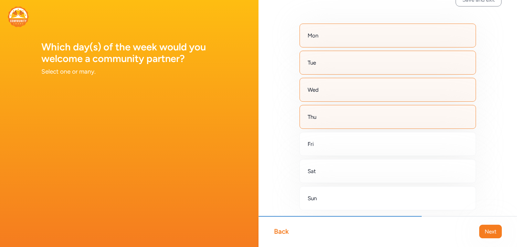
scroll to position [42, 0]
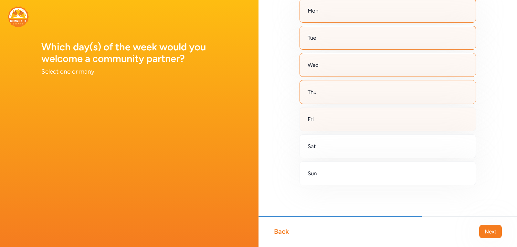
click at [331, 120] on div "Fri" at bounding box center [387, 119] width 176 height 24
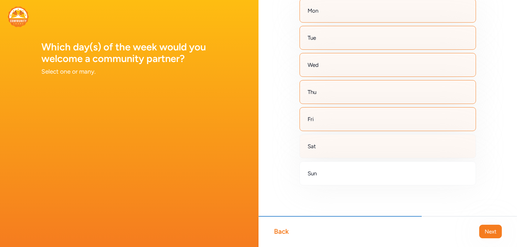
click at [327, 143] on div "Sat" at bounding box center [387, 146] width 176 height 24
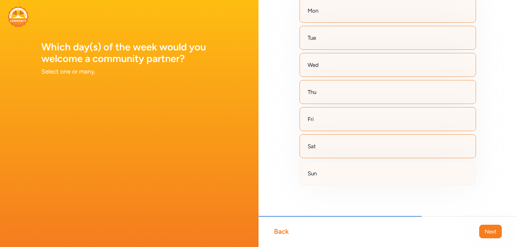
click at [326, 171] on div "Sun" at bounding box center [387, 173] width 176 height 24
click at [489, 230] on span "Next" at bounding box center [490, 232] width 12 height 8
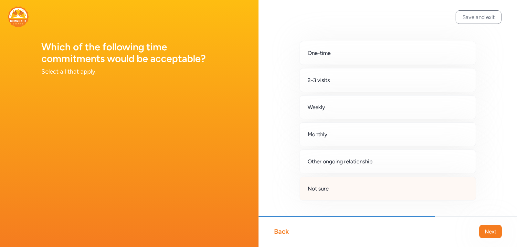
click at [331, 187] on div "Not sure" at bounding box center [387, 189] width 176 height 24
drag, startPoint x: 331, startPoint y: 187, endPoint x: 516, endPoint y: 204, distance: 185.8
click at [516, 204] on div "Save and exit Back Next One-time 2-3 visits Weekly Monthly Other ongoing relati…" at bounding box center [387, 123] width 258 height 247
click at [485, 230] on span "Next" at bounding box center [490, 232] width 12 height 8
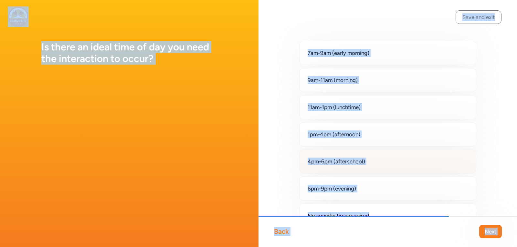
click at [469, 151] on div "4pm-6pm (afterschool)" at bounding box center [387, 161] width 176 height 24
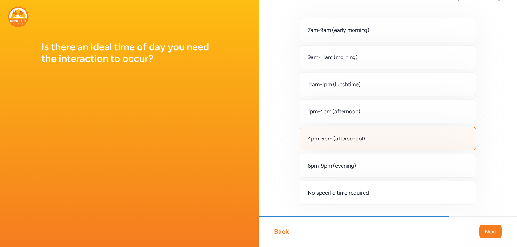
scroll to position [42, 0]
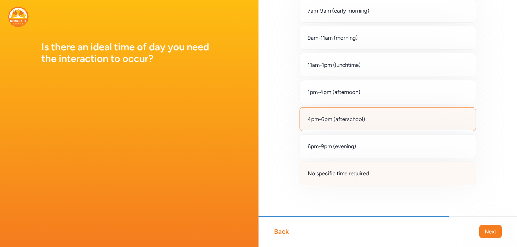
click at [356, 174] on span "No specific time required" at bounding box center [337, 174] width 61 height 8
click at [380, 124] on div "4pm-6pm (afterschool)" at bounding box center [387, 119] width 176 height 24
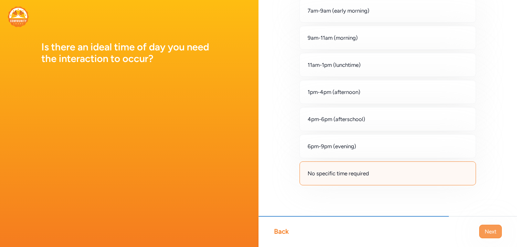
click at [490, 232] on span "Next" at bounding box center [490, 232] width 12 height 8
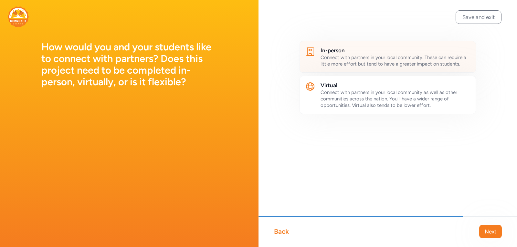
click at [310, 52] on icon at bounding box center [310, 51] width 10 height 10
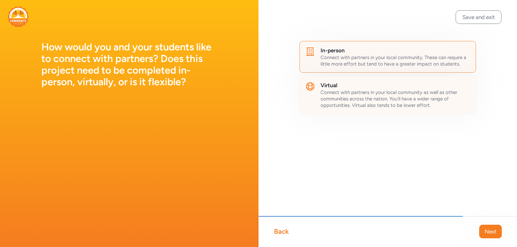
click at [311, 87] on icon at bounding box center [310, 86] width 10 height 10
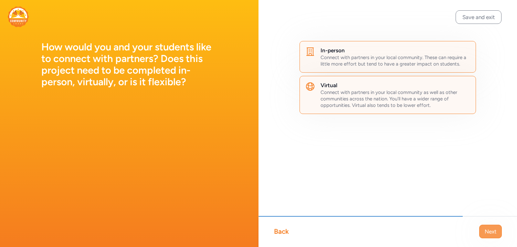
click at [485, 232] on span "Next" at bounding box center [490, 232] width 12 height 8
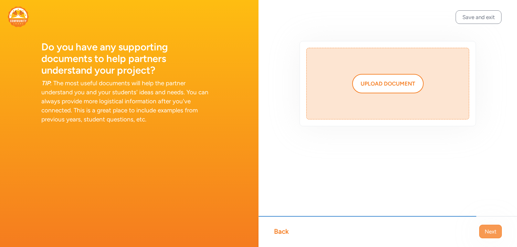
click at [493, 229] on span "Next" at bounding box center [490, 232] width 12 height 8
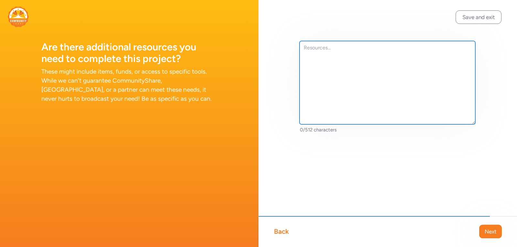
click at [320, 46] on textarea at bounding box center [387, 82] width 176 height 83
type textarea "Funding and partners."
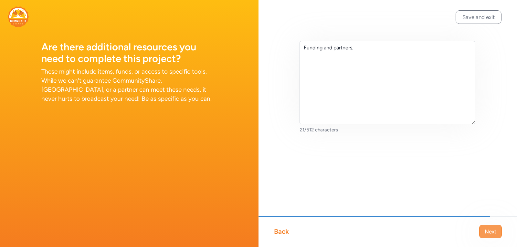
click at [489, 230] on span "Next" at bounding box center [490, 232] width 12 height 8
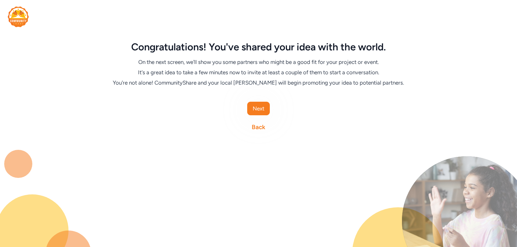
click at [489, 230] on div "Congratulations! You've shared your idea with the world. On the next screen, we…" at bounding box center [258, 123] width 517 height 247
click at [255, 109] on span "Next" at bounding box center [258, 109] width 12 height 8
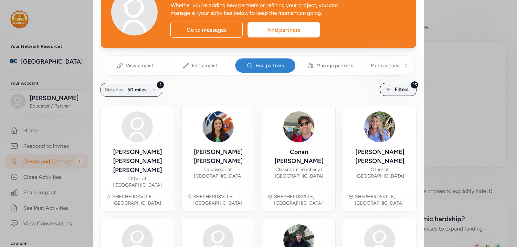
scroll to position [50, 0]
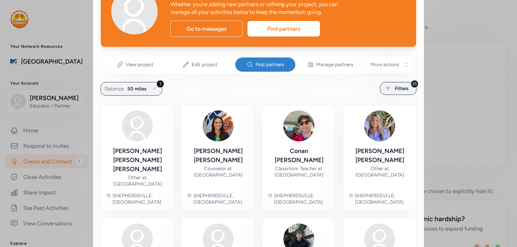
click at [271, 63] on span "Find partners" at bounding box center [269, 64] width 28 height 6
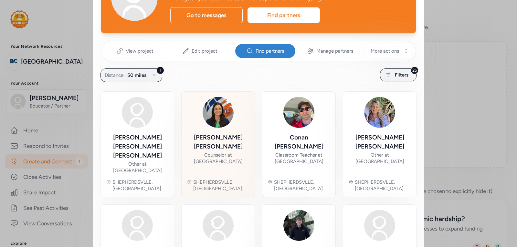
drag, startPoint x: 215, startPoint y: 115, endPoint x: 211, endPoint y: 111, distance: 5.0
drag, startPoint x: 211, startPoint y: 111, endPoint x: 209, endPoint y: 107, distance: 5.2
click at [209, 107] on img at bounding box center [217, 112] width 31 height 31
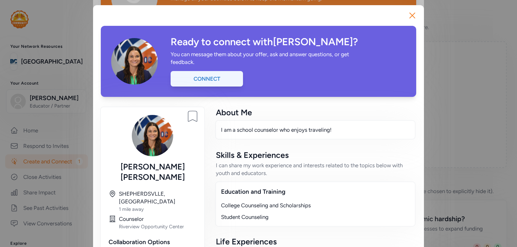
click at [201, 77] on div "Connect" at bounding box center [206, 78] width 72 height 15
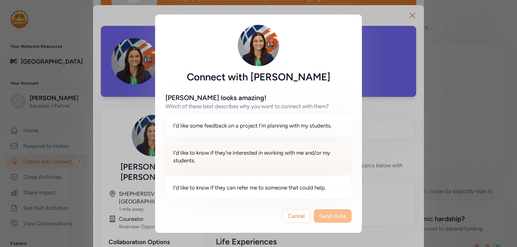
click at [227, 152] on span "I'd like to know if they're interested in working with me and/or my students." at bounding box center [258, 156] width 170 height 15
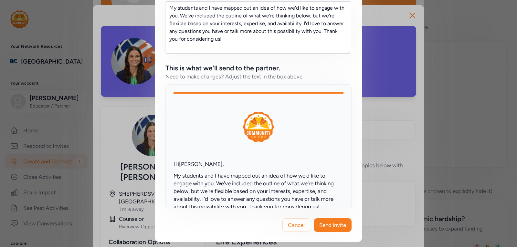
scroll to position [48, 0]
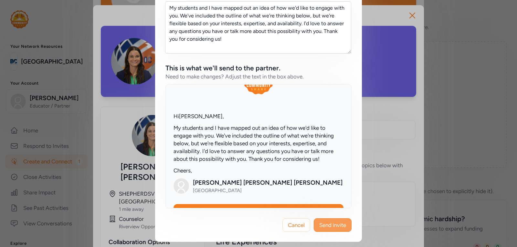
click at [322, 225] on span "Send invite" at bounding box center [332, 225] width 27 height 8
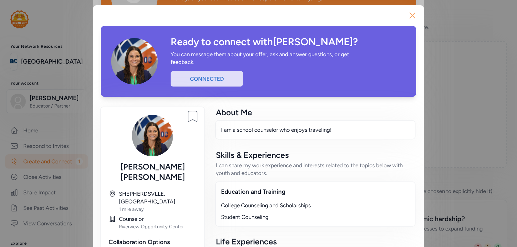
click at [408, 15] on icon "button" at bounding box center [412, 15] width 10 height 10
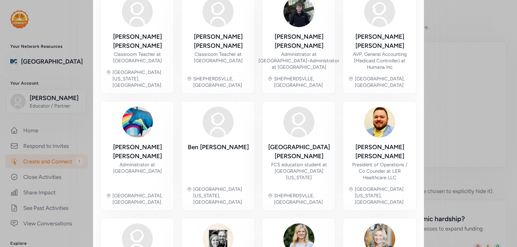
scroll to position [278, 0]
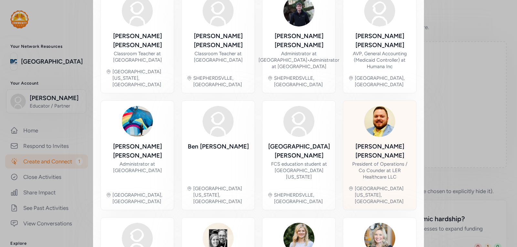
click at [385, 142] on div "[PERSON_NAME]" at bounding box center [379, 151] width 63 height 18
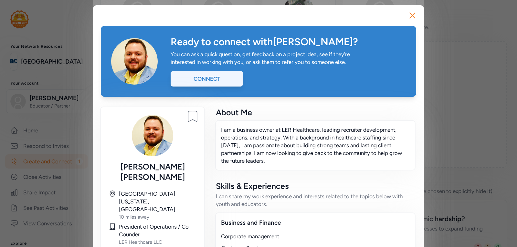
click at [211, 77] on div "Connect" at bounding box center [206, 78] width 72 height 15
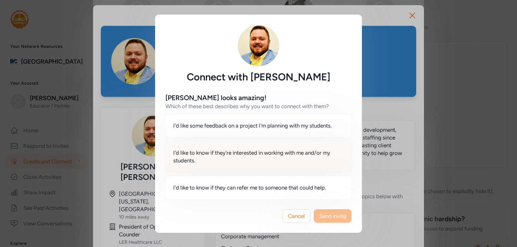
click at [278, 158] on span "I'd like to know if they're interested in working with me and/or my students." at bounding box center [258, 156] width 170 height 15
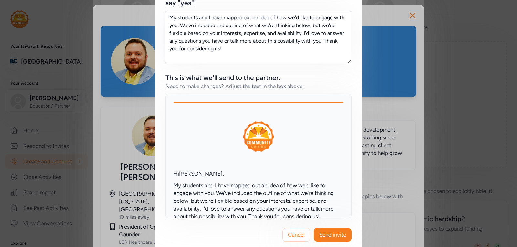
scroll to position [230, 0]
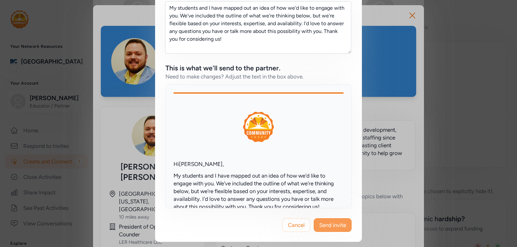
click at [330, 222] on span "Send invite" at bounding box center [332, 225] width 27 height 8
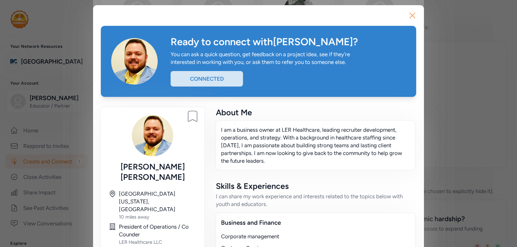
click at [408, 15] on icon "button" at bounding box center [412, 15] width 10 height 10
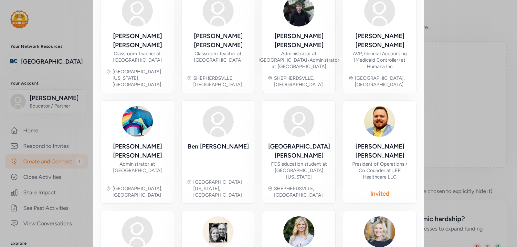
click at [46, 100] on div "Close Your project is active! Whether you're adding new partners or refining yo…" at bounding box center [258, 35] width 517 height 627
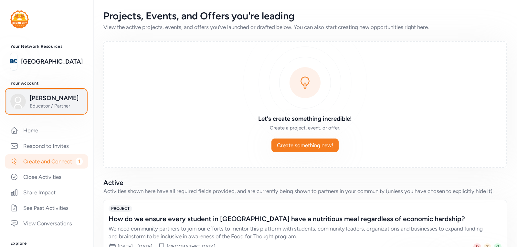
click at [29, 90] on button "[PERSON_NAME] Educator / Partner" at bounding box center [46, 101] width 80 height 24
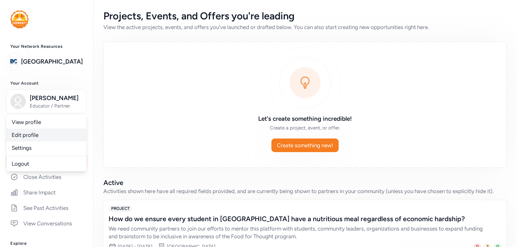
click at [25, 136] on link "Edit profile" at bounding box center [46, 135] width 80 height 13
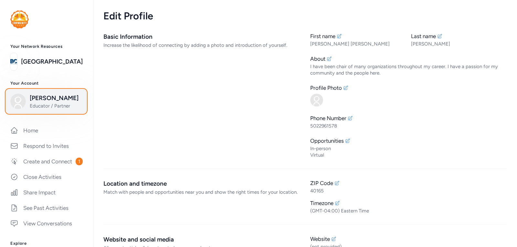
drag, startPoint x: 35, startPoint y: 100, endPoint x: 26, endPoint y: 101, distance: 8.1
click at [26, 101] on div "[PERSON_NAME] Educator / Partner" at bounding box center [46, 101] width 72 height 15
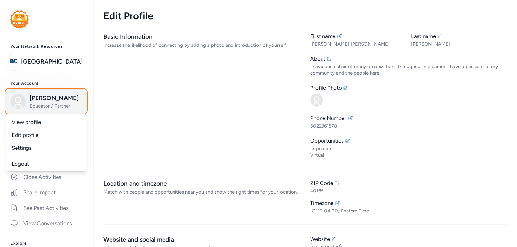
click at [26, 101] on div "[PERSON_NAME] Educator / Partner" at bounding box center [46, 101] width 72 height 15
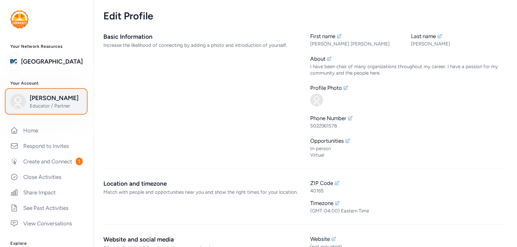
click at [22, 108] on img "button" at bounding box center [17, 101] width 15 height 15
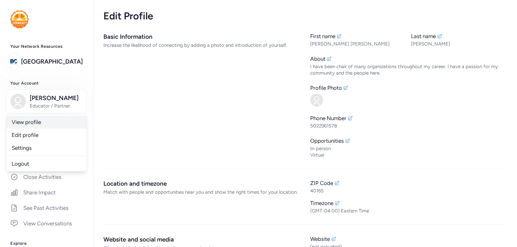
click at [28, 122] on link "View profile" at bounding box center [46, 122] width 80 height 13
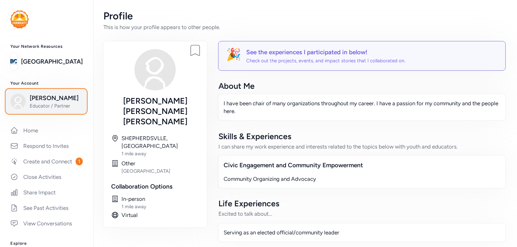
click at [18, 106] on img "button" at bounding box center [17, 101] width 15 height 15
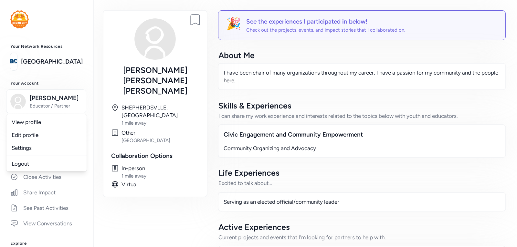
scroll to position [33, 0]
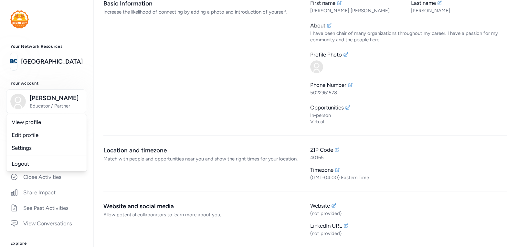
scroll to position [24, 0]
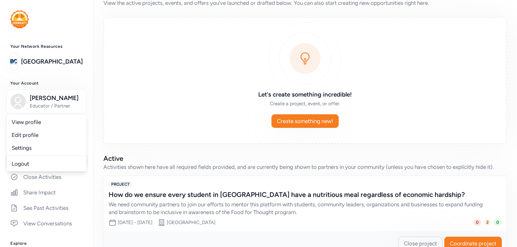
drag, startPoint x: 9, startPoint y: 0, endPoint x: 173, endPoint y: 140, distance: 215.7
click at [173, 140] on div "Let's create something incredible! Create a project, event, or offer. Create so…" at bounding box center [304, 80] width 403 height 127
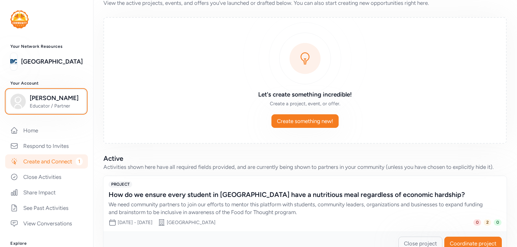
scroll to position [42, 0]
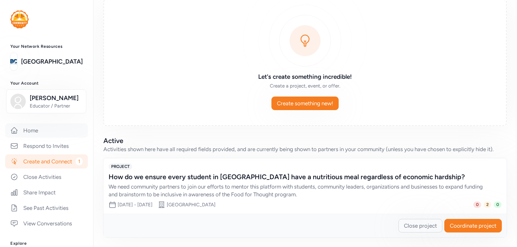
click at [28, 128] on link "Home" at bounding box center [46, 130] width 83 height 14
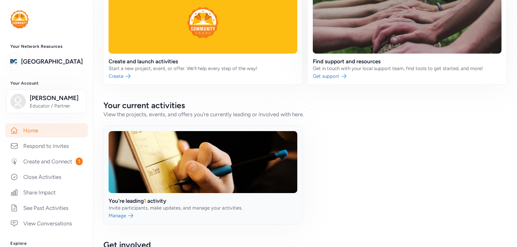
click at [167, 167] on link at bounding box center [202, 175] width 199 height 98
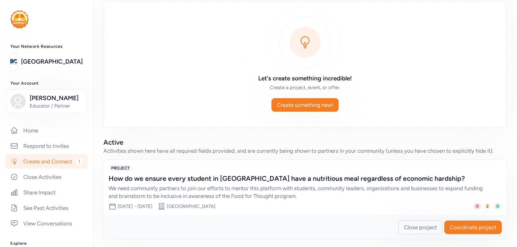
scroll to position [43, 0]
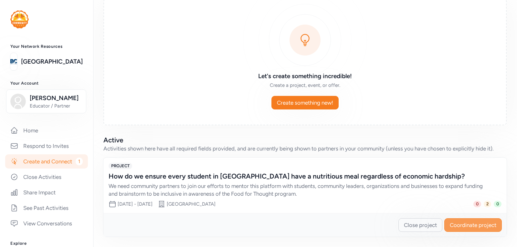
click at [472, 229] on button "Coordinate project" at bounding box center [472, 225] width 57 height 14
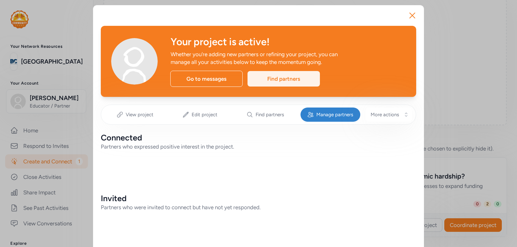
click at [271, 79] on div "Find partners" at bounding box center [283, 78] width 72 height 15
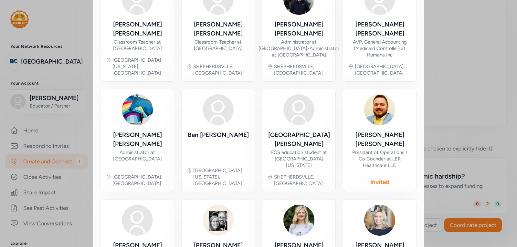
scroll to position [325, 0]
